Goal: Obtain resource: Download file/media

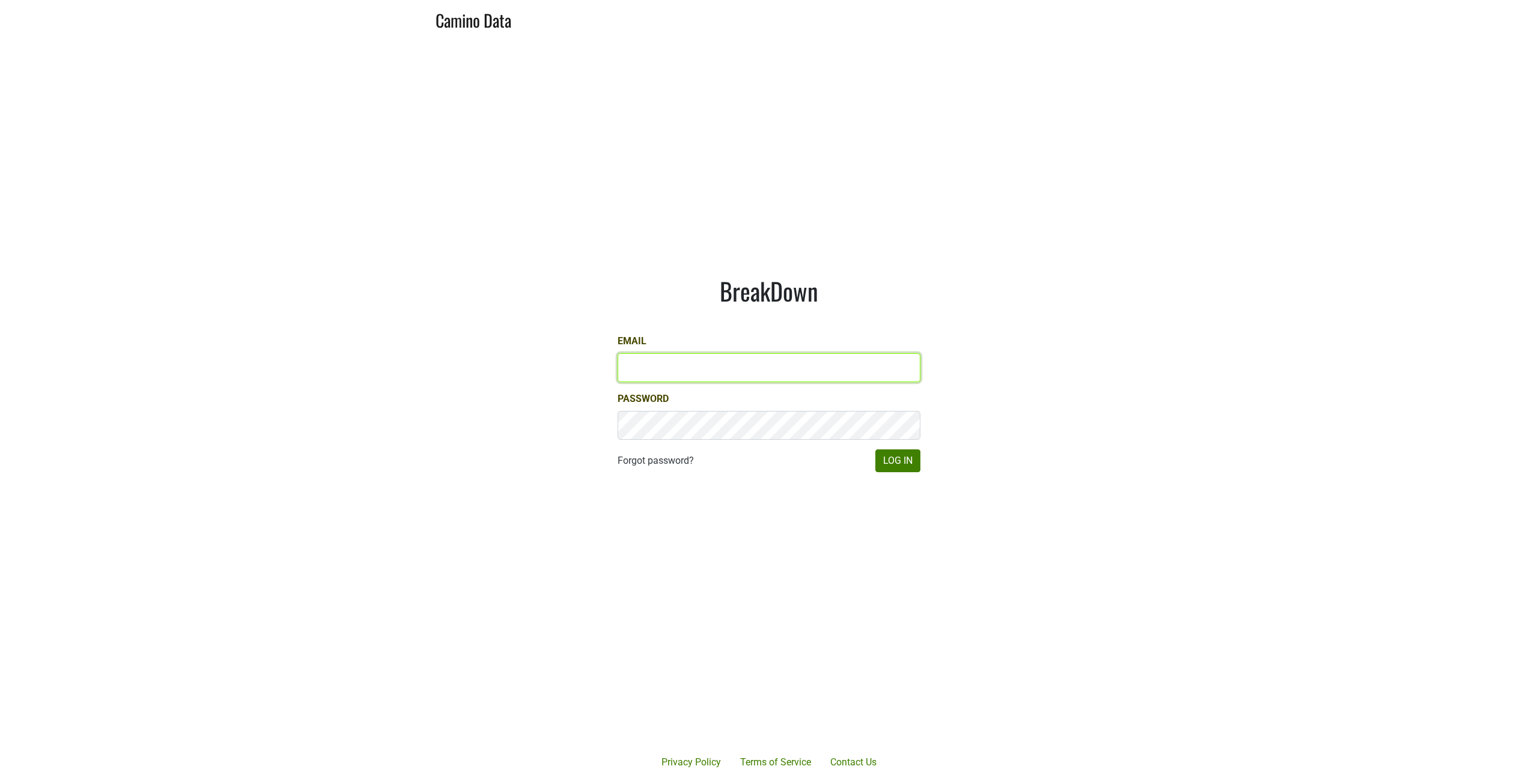
click at [736, 360] on input "Email" at bounding box center [769, 368] width 303 height 28
type input "[PERSON_NAME][EMAIL_ADDRESS][DOMAIN_NAME]"
click at [917, 451] on button "Log In" at bounding box center [898, 461] width 45 height 23
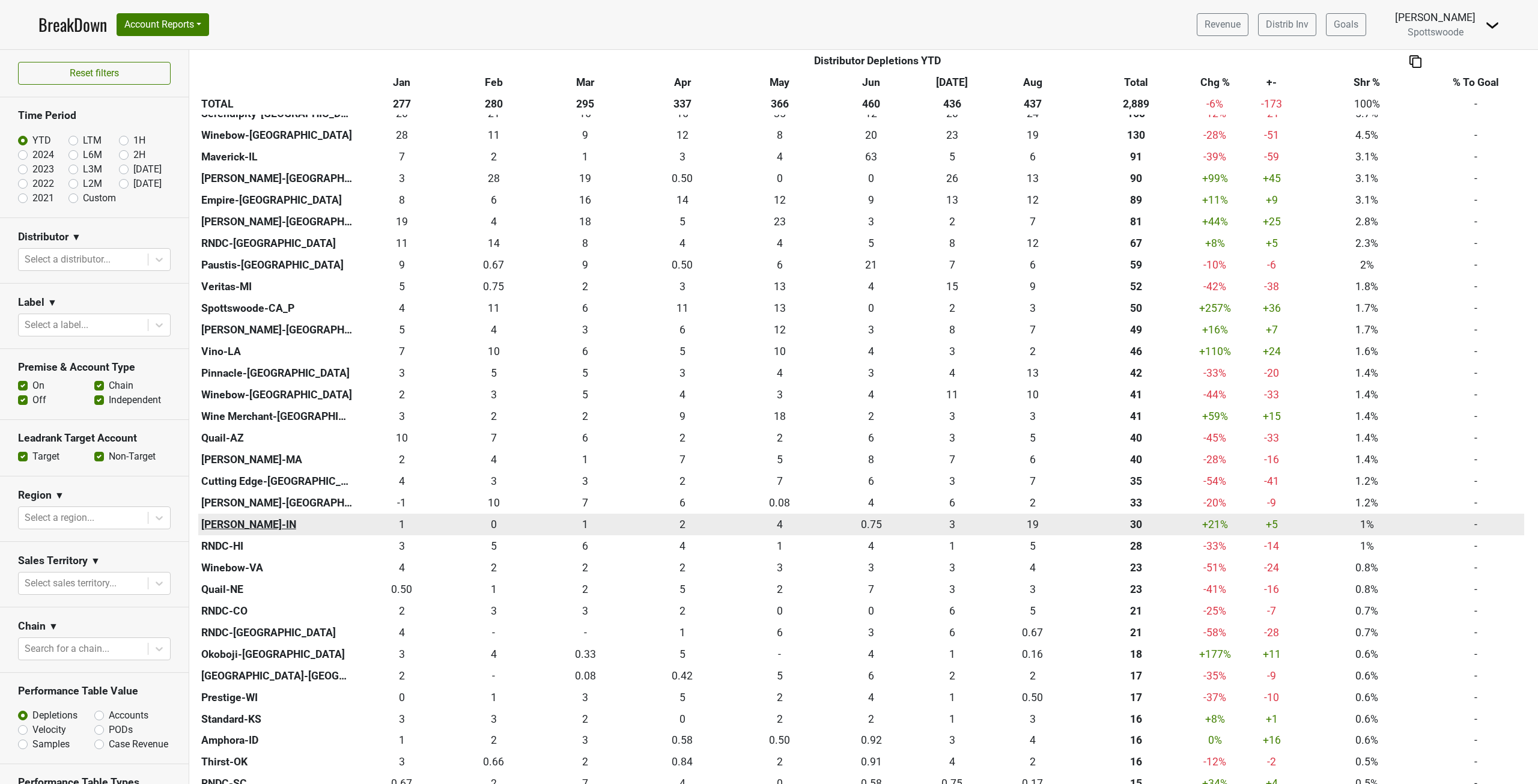
scroll to position [360, 0]
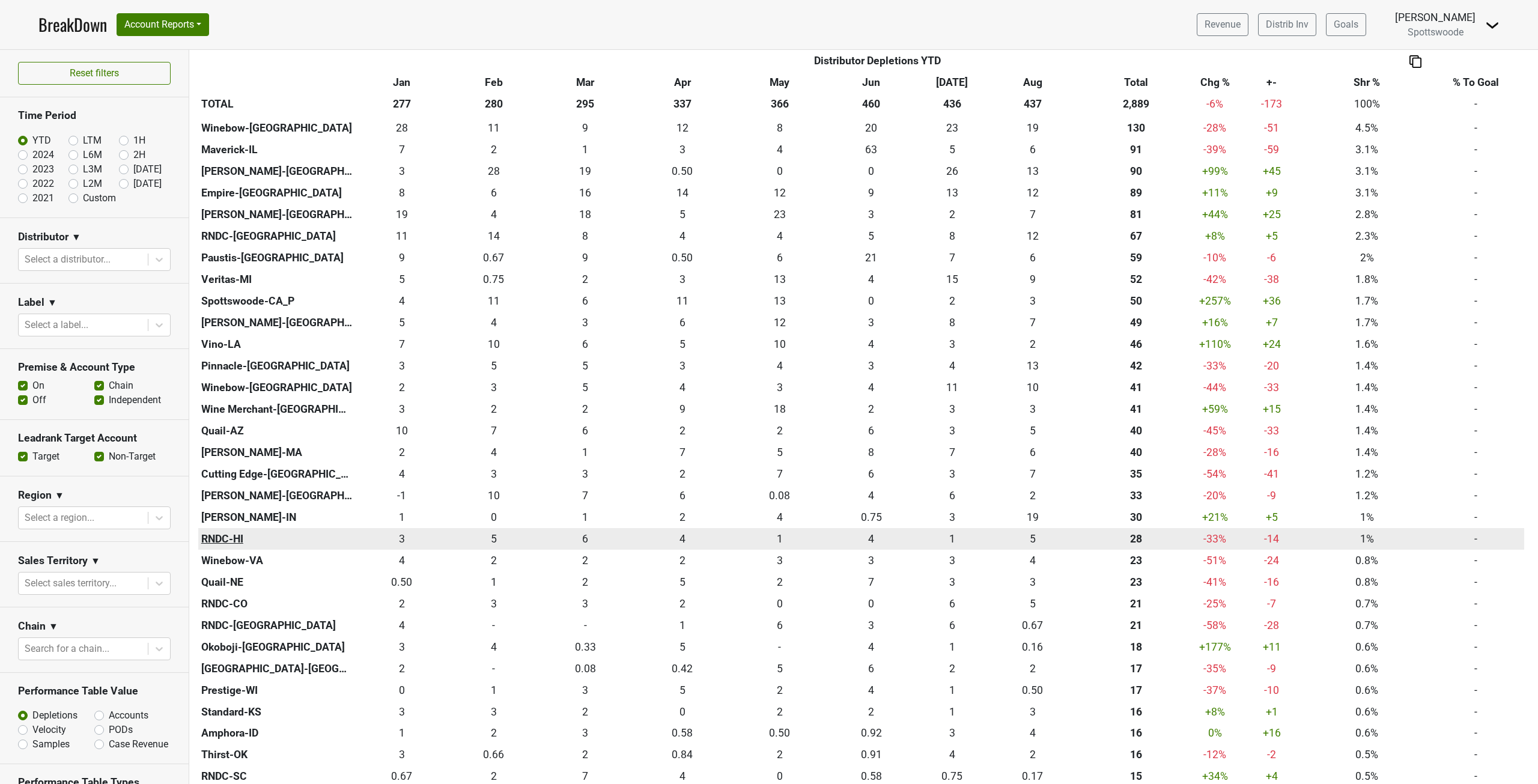
click at [231, 537] on th "RNDC-HI" at bounding box center [277, 538] width 158 height 21
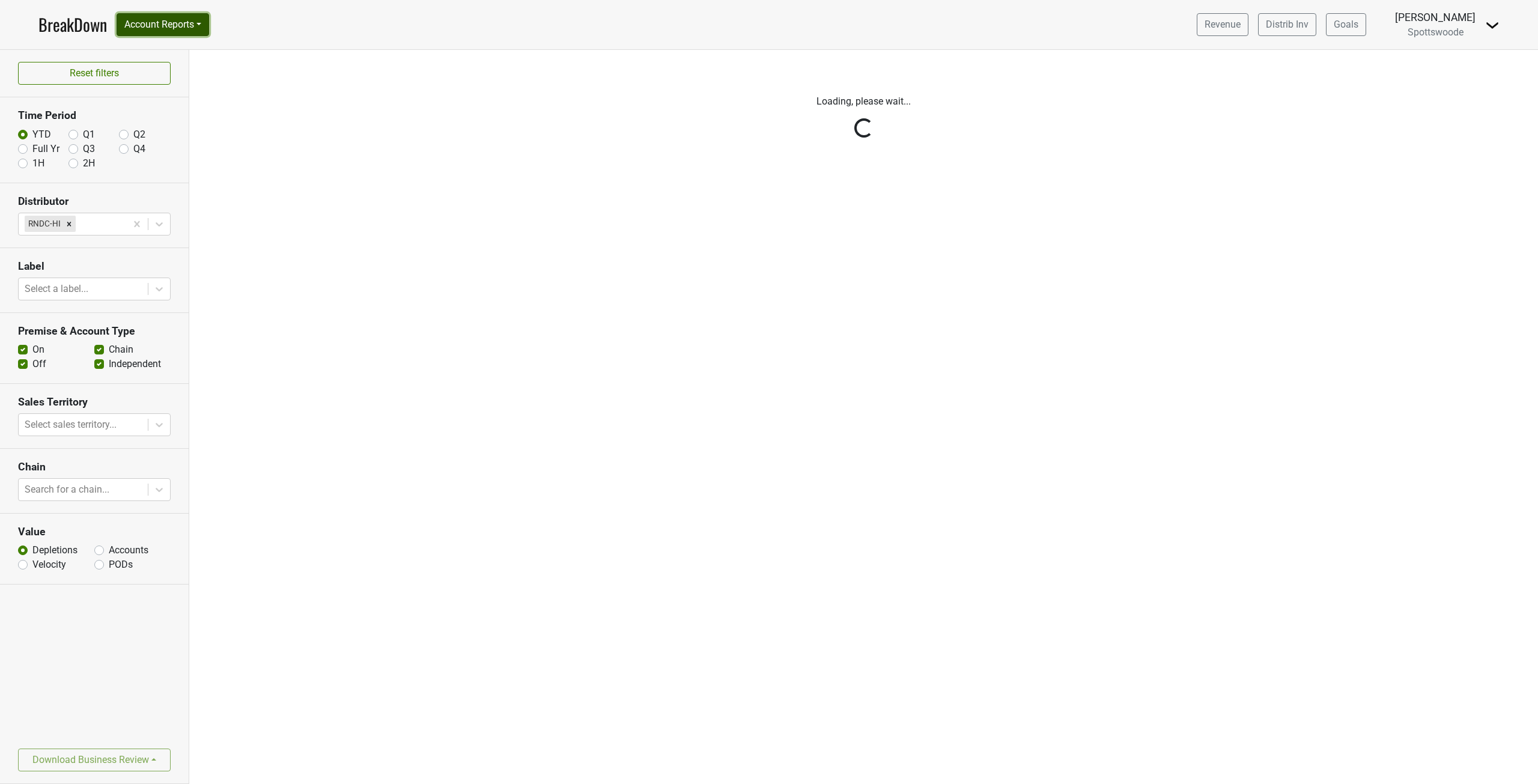
click at [182, 26] on button "Account Reports" at bounding box center [162, 24] width 92 height 23
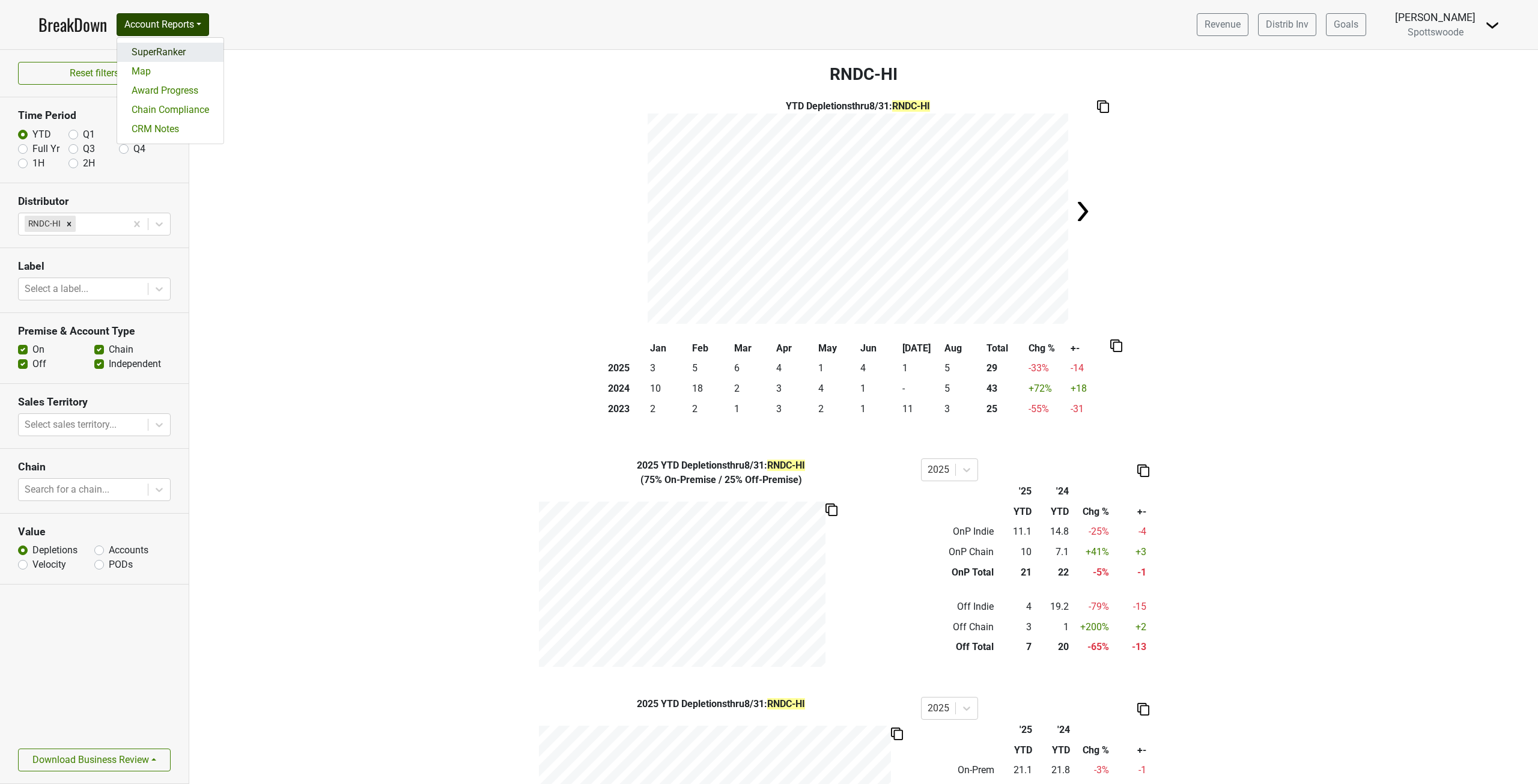
click at [162, 54] on link "SuperRanker" at bounding box center [170, 52] width 107 height 19
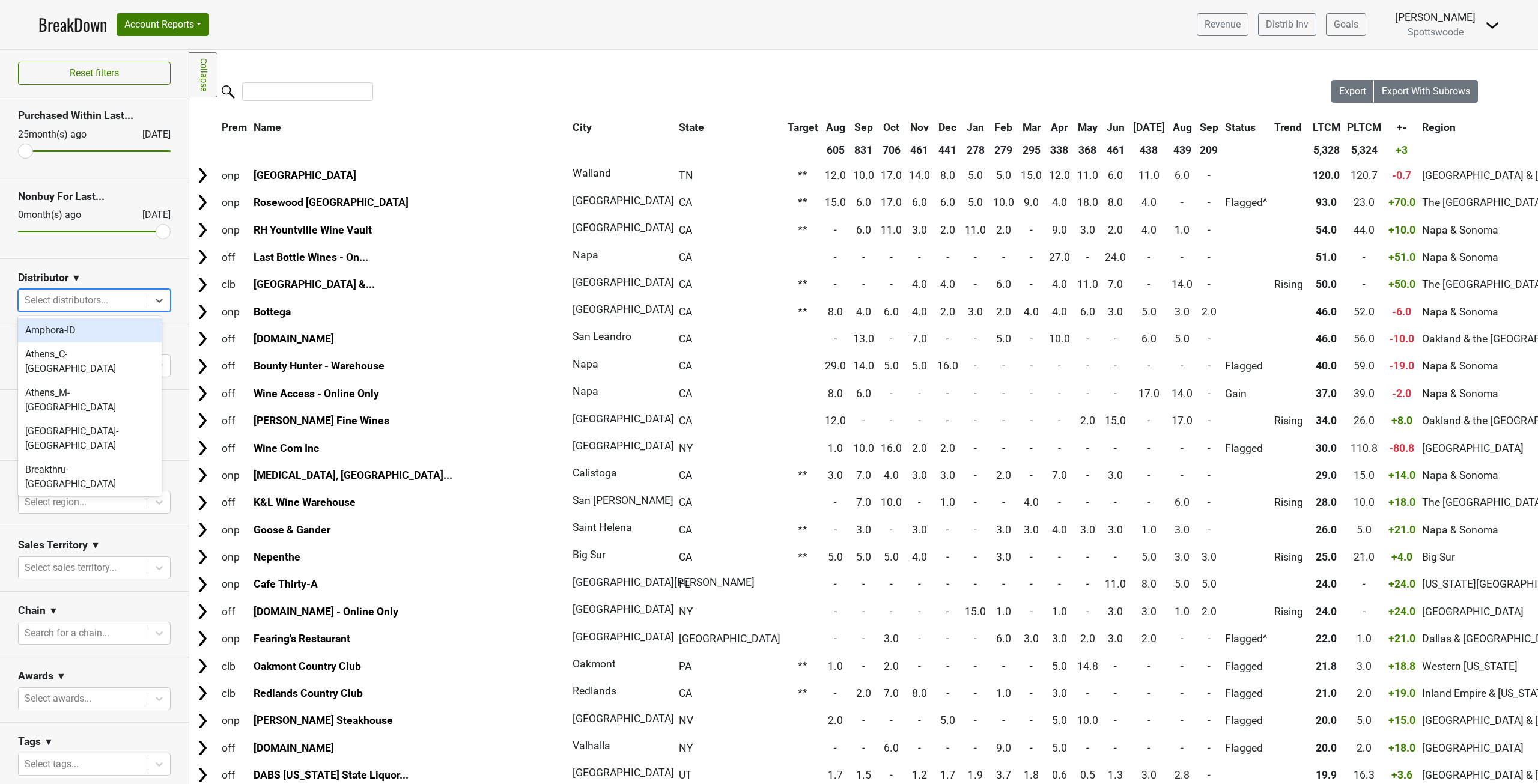
click at [122, 302] on div at bounding box center [83, 300] width 117 height 17
click at [93, 420] on div "RNDC-HI" at bounding box center [90, 432] width 144 height 24
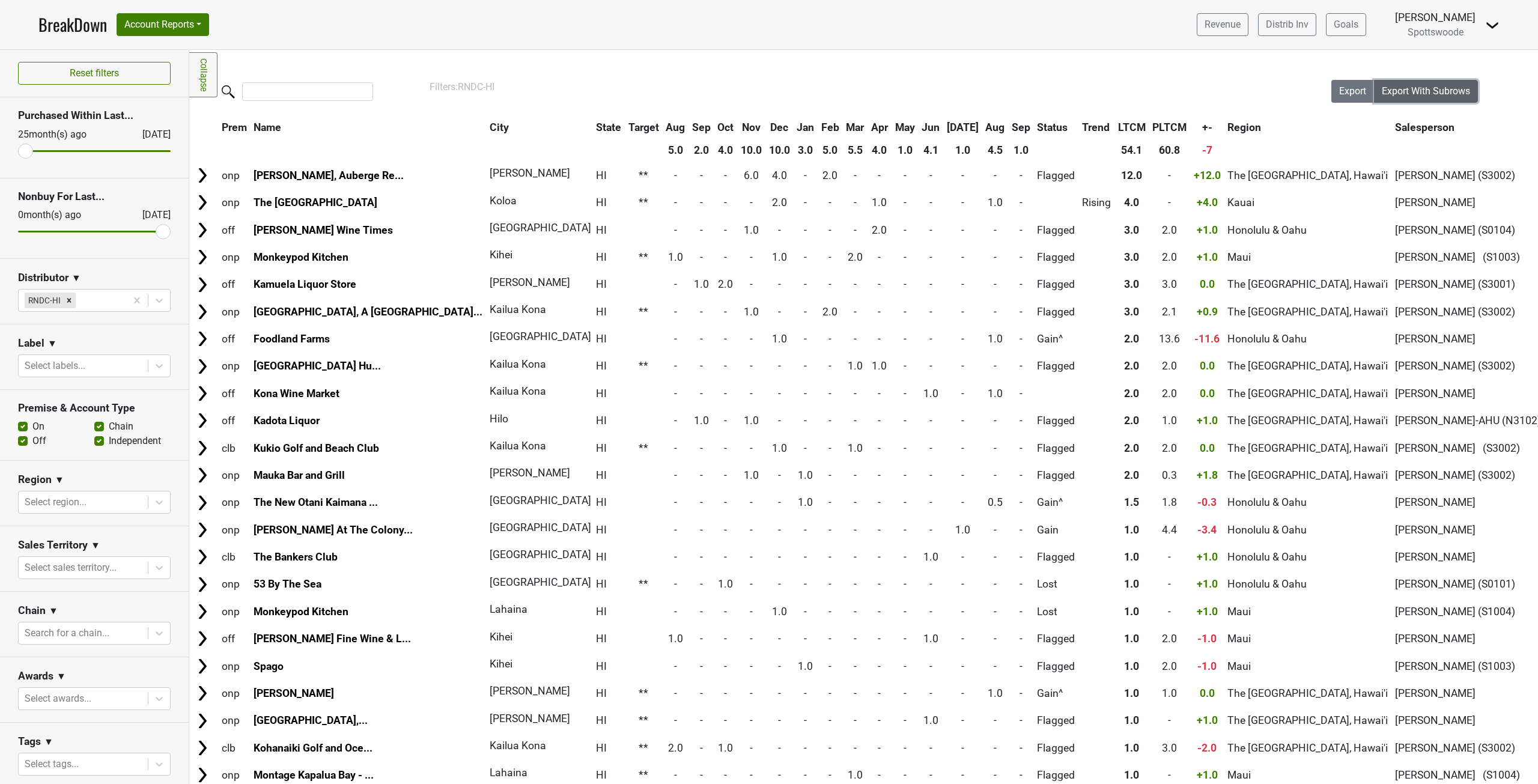
click at [1401, 85] on button "Export With Subrows" at bounding box center [1427, 91] width 104 height 23
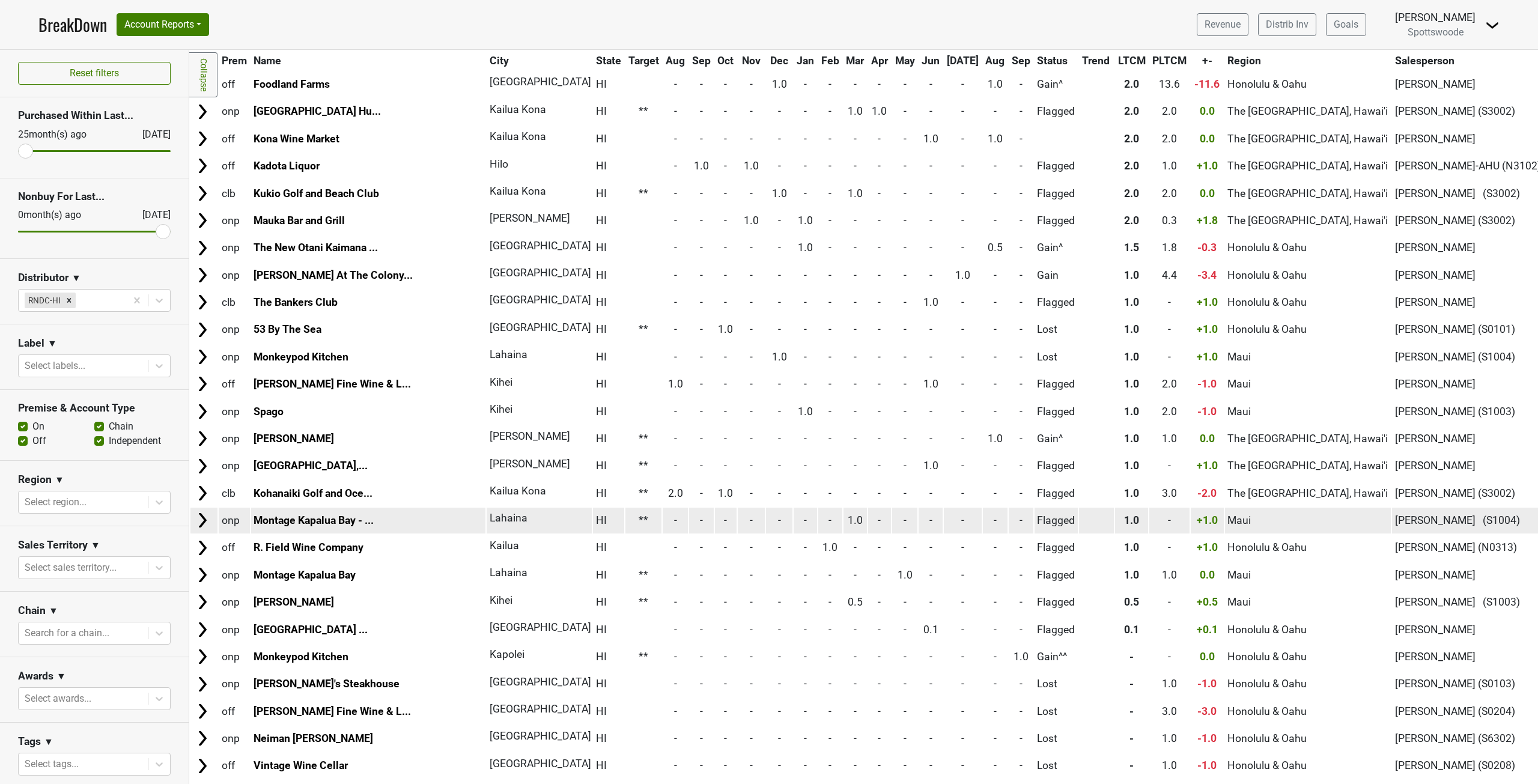
scroll to position [0, 0]
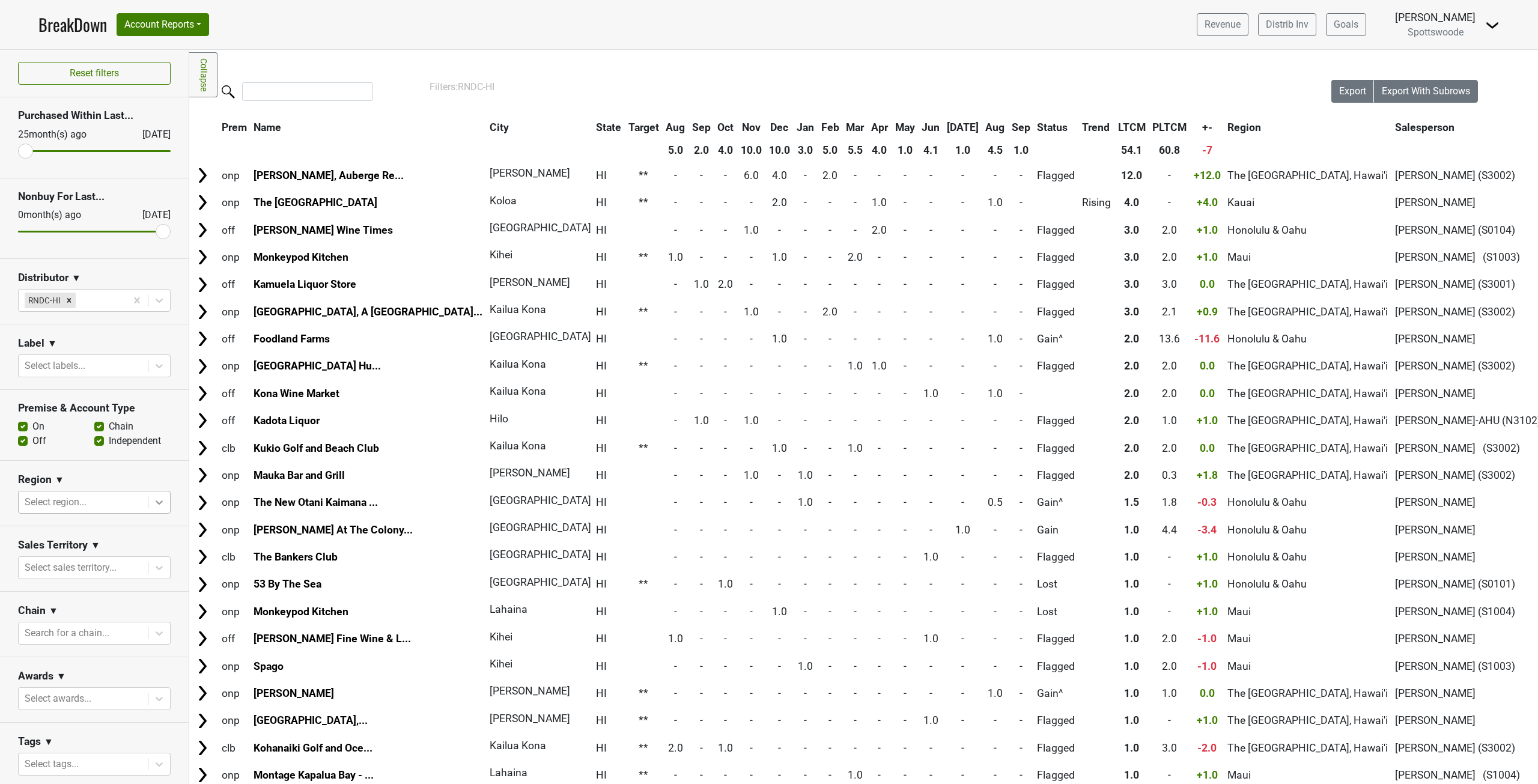
click at [153, 505] on icon at bounding box center [159, 502] width 12 height 12
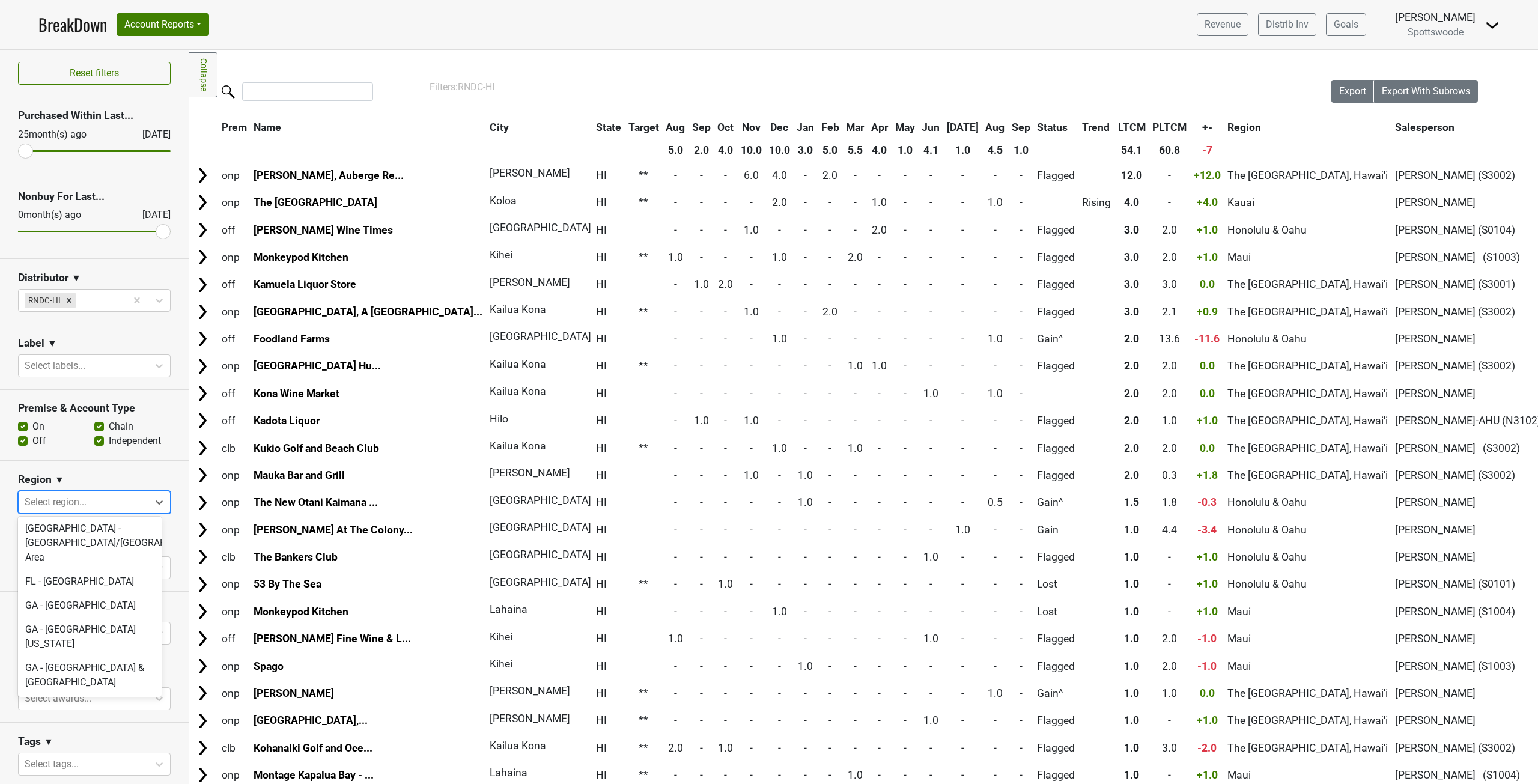
scroll to position [1141, 0]
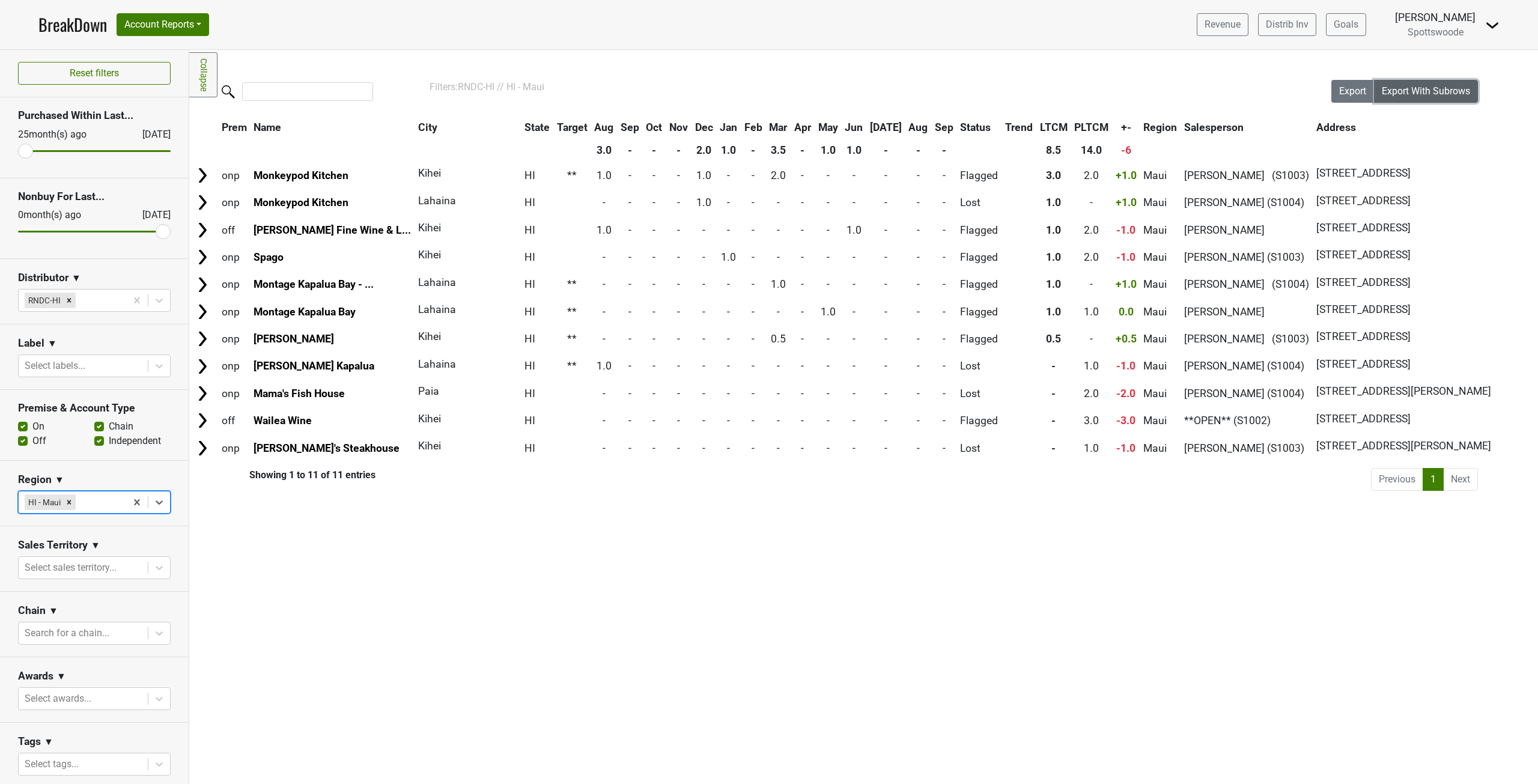
click at [1415, 93] on span "Export With Subrows" at bounding box center [1427, 91] width 89 height 11
